Goal: Information Seeking & Learning: Learn about a topic

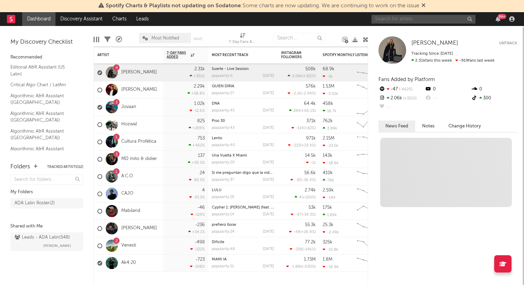
click at [400, 19] on input "text" at bounding box center [423, 19] width 104 height 9
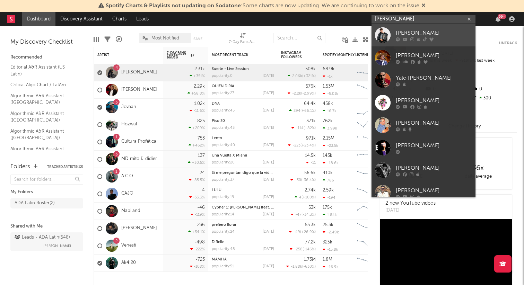
type input "[PERSON_NAME]"
click at [408, 29] on div "[PERSON_NAME]" at bounding box center [434, 33] width 76 height 8
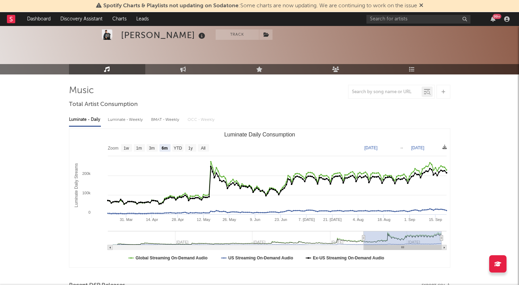
scroll to position [19, 0]
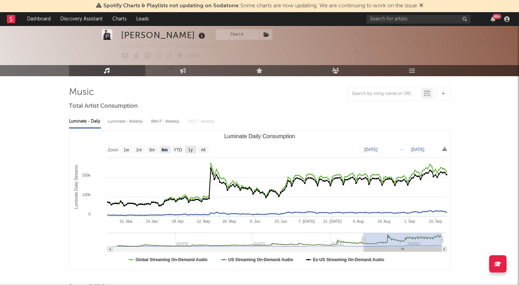
click at [191, 149] on text "1y" at bounding box center [190, 150] width 5 height 5
select select "1y"
type input "[DATE]"
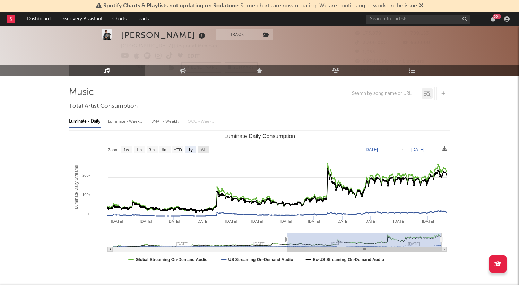
click at [201, 148] on text "All" at bounding box center [203, 150] width 5 height 5
select select "All"
type input "[DATE]"
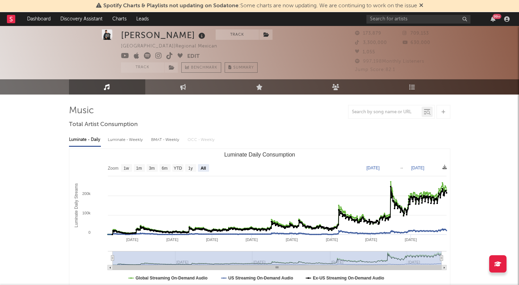
scroll to position [0, 0]
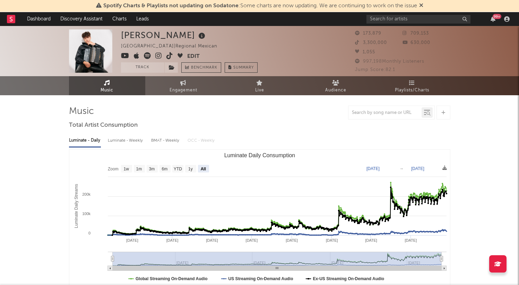
click at [163, 144] on div "BMAT - Weekly" at bounding box center [165, 141] width 29 height 12
select select "6m"
